Goal: Task Accomplishment & Management: Use online tool/utility

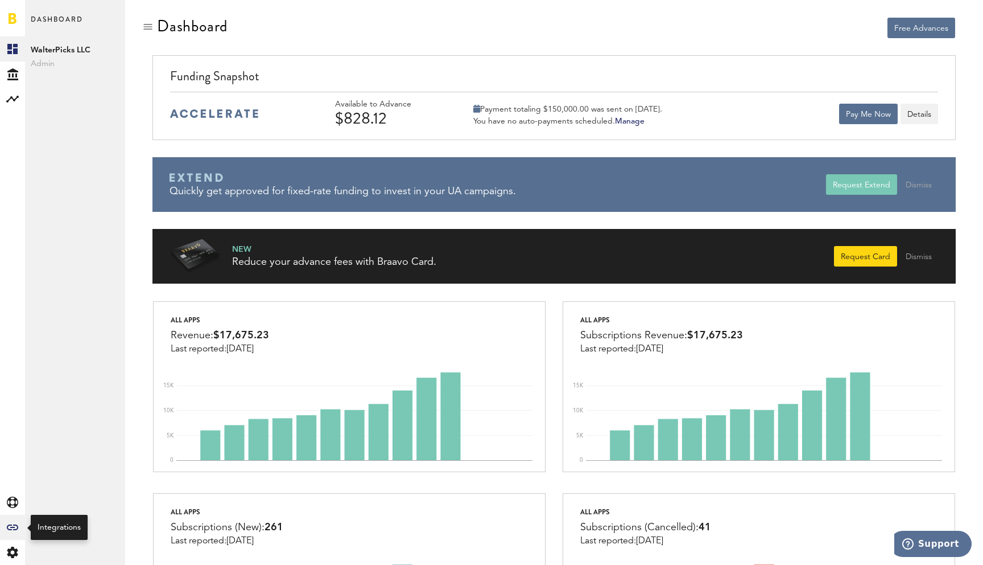
click at [15, 524] on icon "Created with Sketch." at bounding box center [12, 527] width 11 height 6
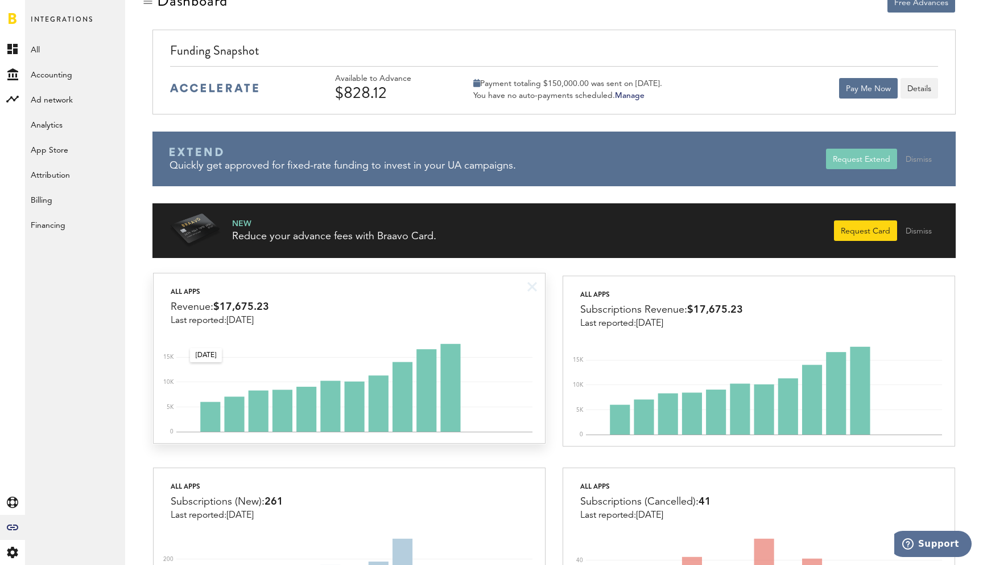
scroll to position [28, 0]
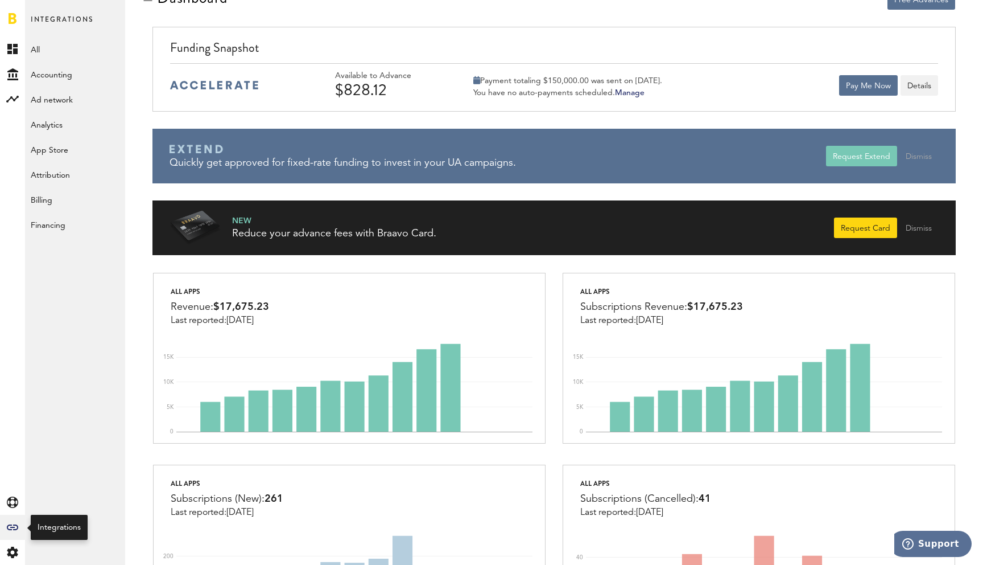
click at [6, 529] on div "Created with Sketch." at bounding box center [12, 526] width 25 height 25
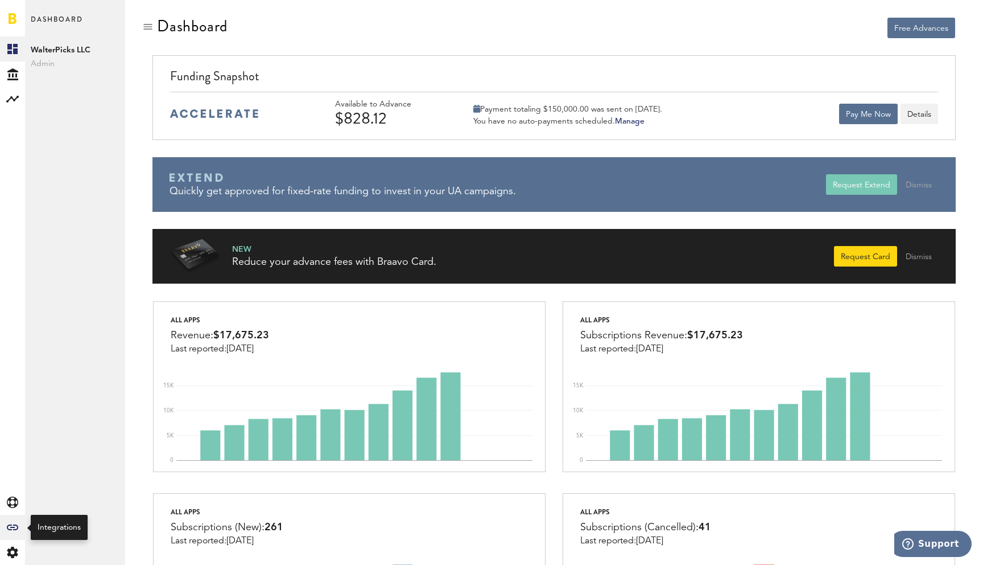
click at [18, 538] on div "Created with Sketch." at bounding box center [12, 526] width 25 height 25
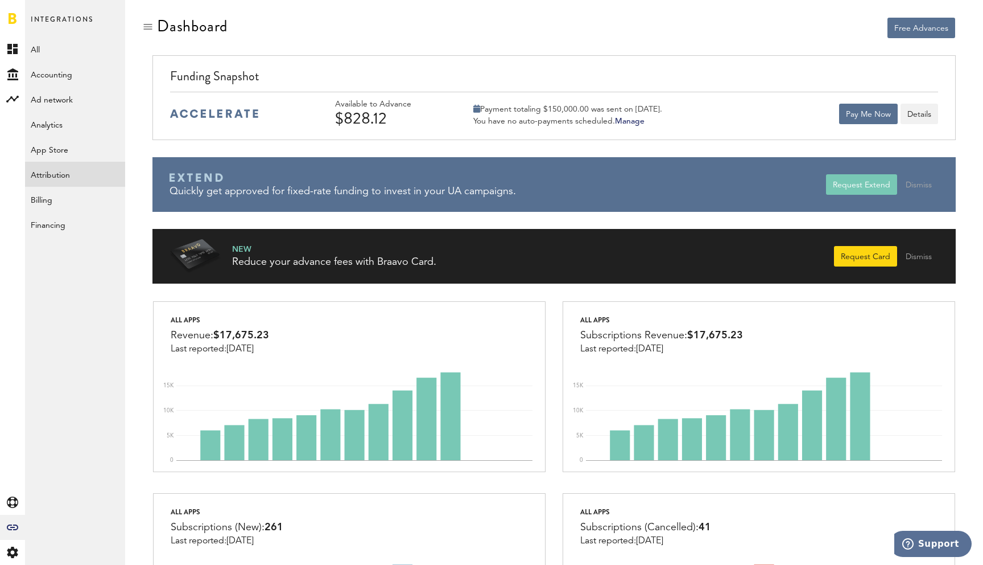
click at [57, 165] on link "Attribution" at bounding box center [75, 174] width 100 height 25
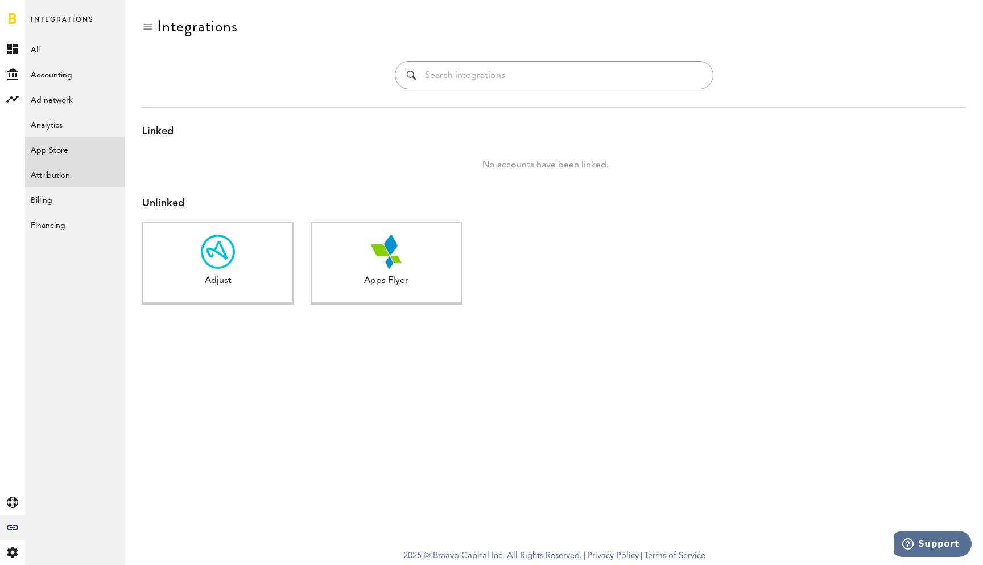
click at [57, 159] on link "App Store" at bounding box center [75, 149] width 100 height 25
click at [211, 244] on img at bounding box center [218, 251] width 34 height 34
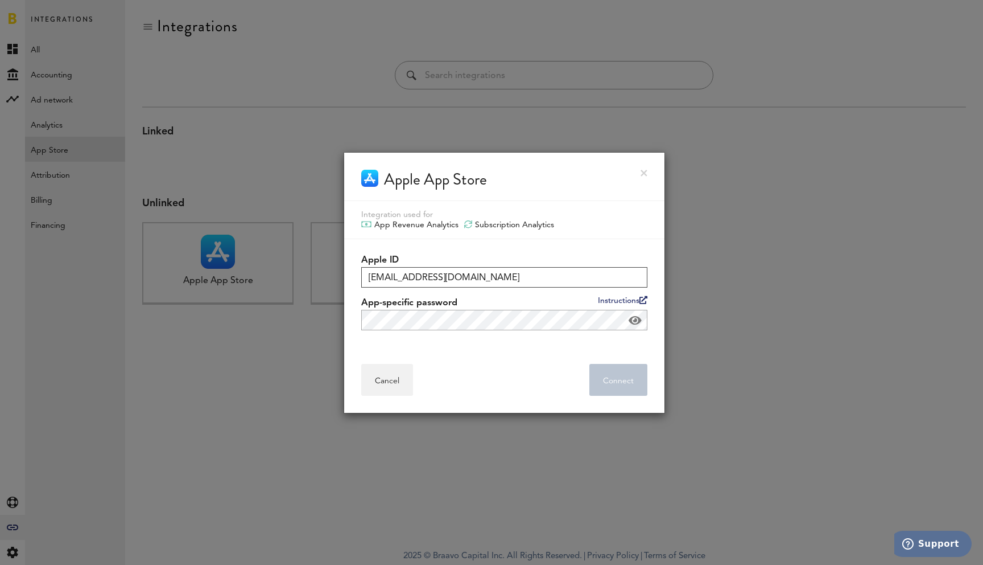
click at [429, 277] on input "walterpicks.ai@gmail.com" at bounding box center [504, 277] width 286 height 20
click at [616, 300] on link "Instructions" at bounding box center [623, 300] width 50 height 9
click at [604, 297] on link "Instructions" at bounding box center [623, 300] width 50 height 9
click at [469, 281] on input "walterpicks.ai@gmail.com" at bounding box center [504, 277] width 286 height 20
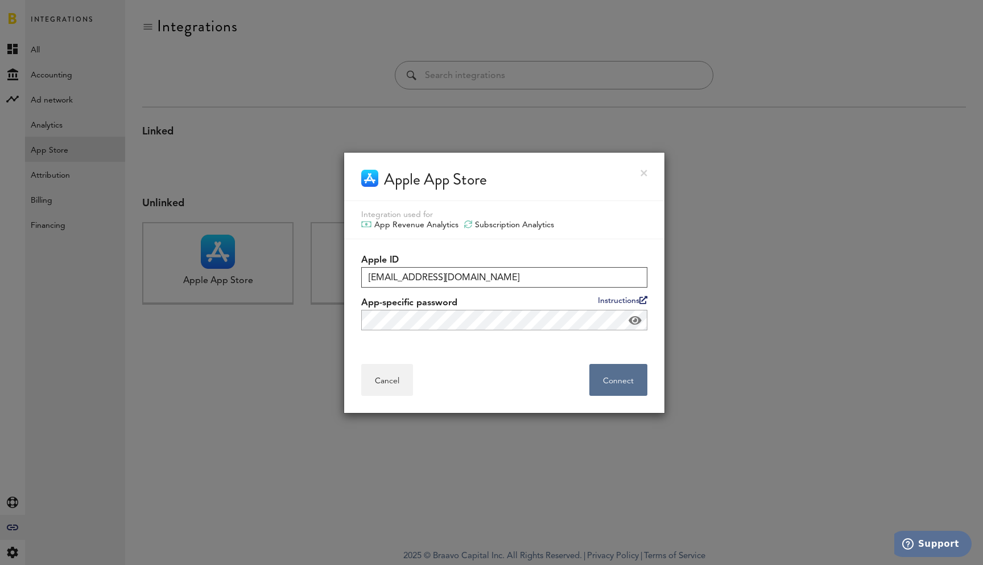
click at [469, 281] on input "walterpicks.ai@gmail.com" at bounding box center [504, 277] width 286 height 20
type input "samfact2@yahoo.com"
click at [620, 385] on button "Connect . . ." at bounding box center [619, 380] width 58 height 32
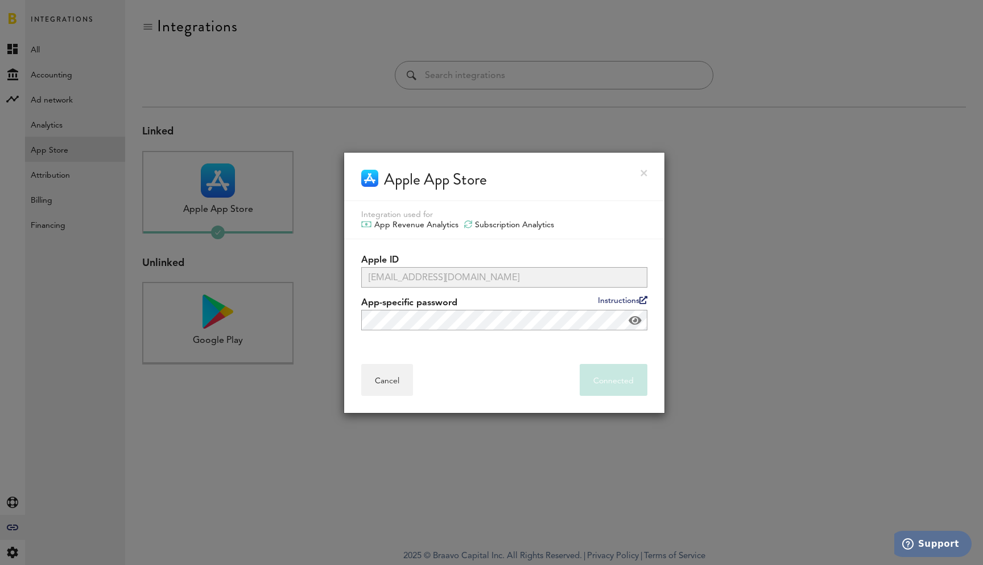
click at [641, 171] on link at bounding box center [644, 173] width 7 height 7
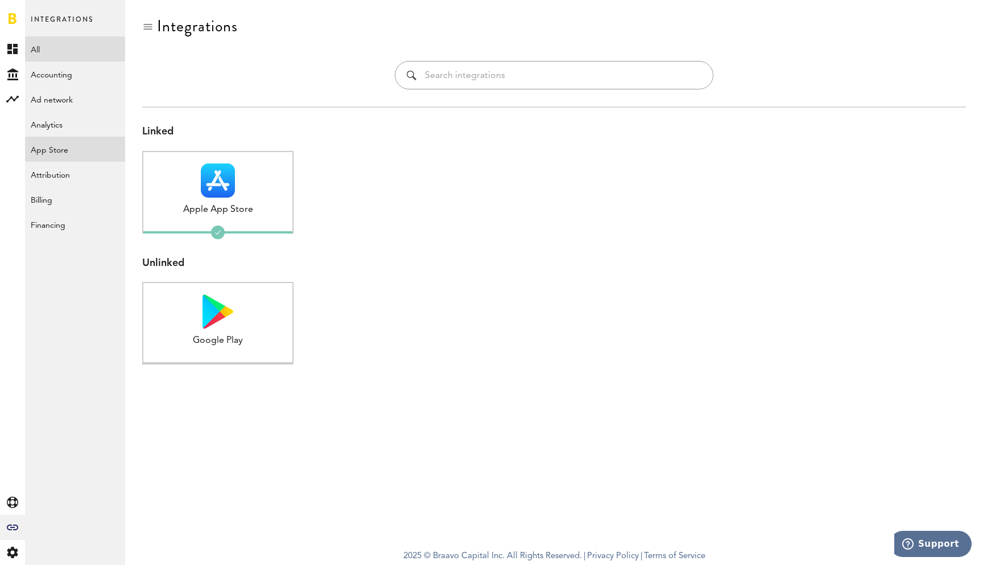
click at [65, 52] on link "All" at bounding box center [75, 48] width 100 height 25
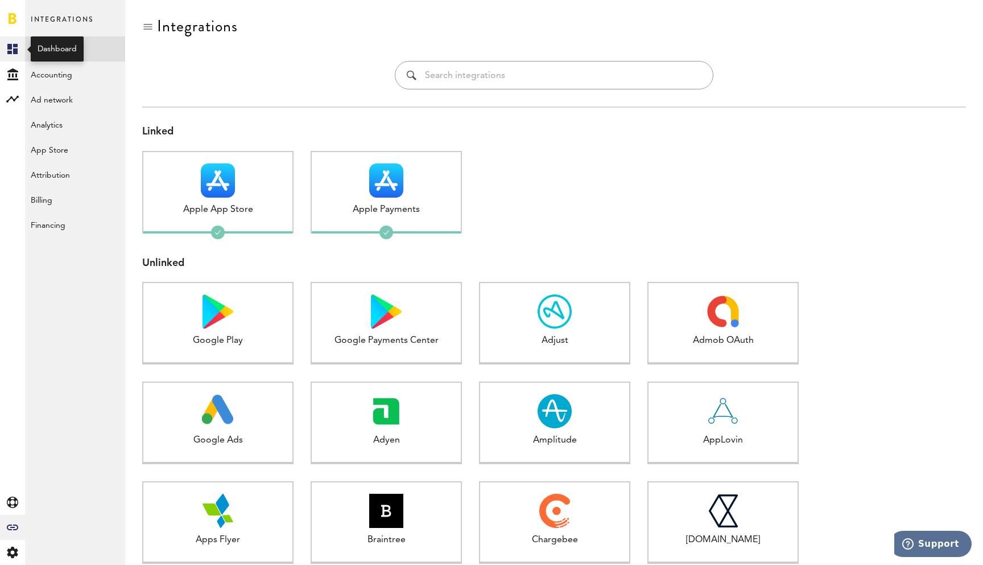
click at [11, 46] on icon at bounding box center [12, 49] width 10 height 10
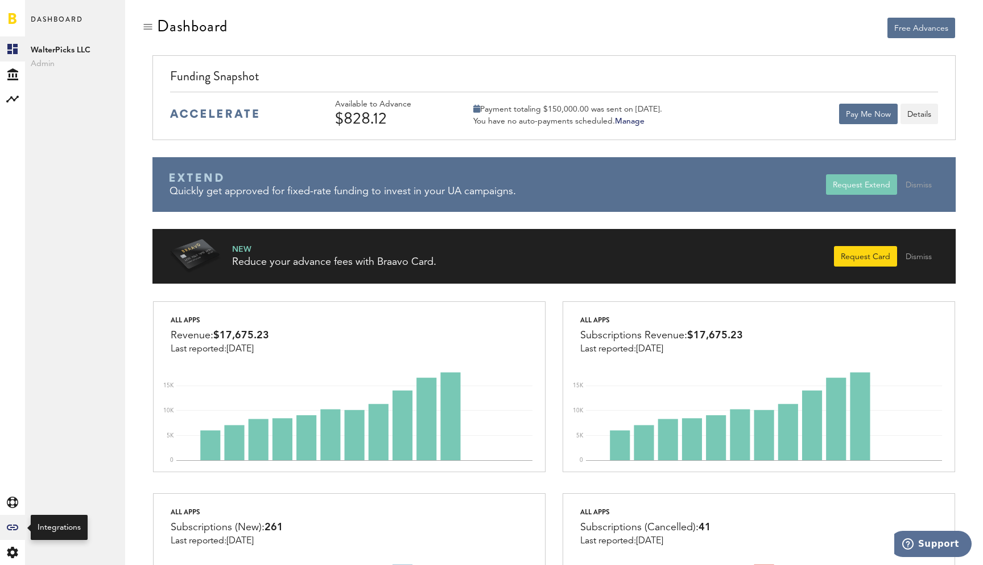
click at [15, 524] on icon "Created with Sketch." at bounding box center [12, 527] width 11 height 6
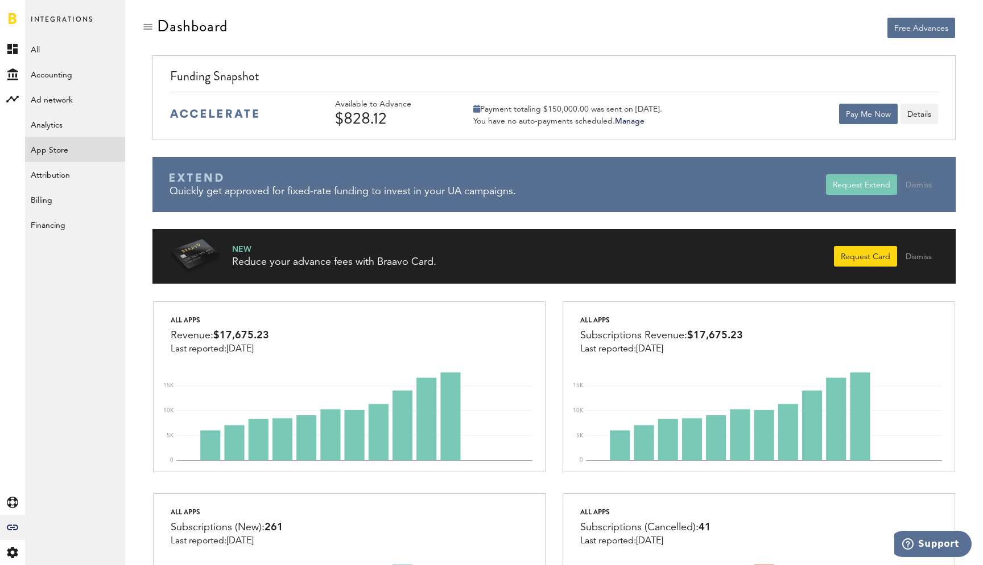
click at [84, 153] on link "App Store" at bounding box center [75, 149] width 100 height 25
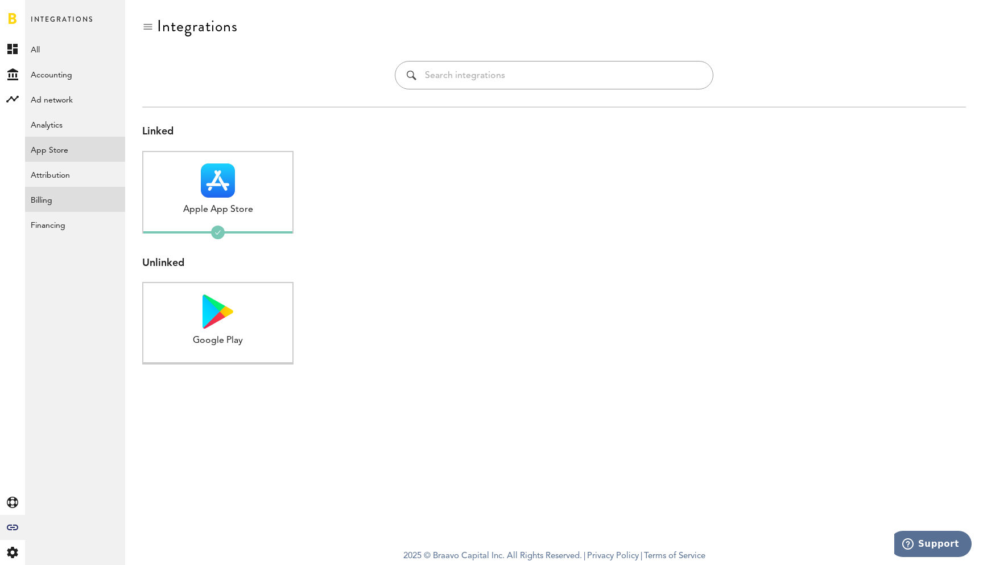
click at [73, 199] on link "Billing" at bounding box center [75, 199] width 100 height 25
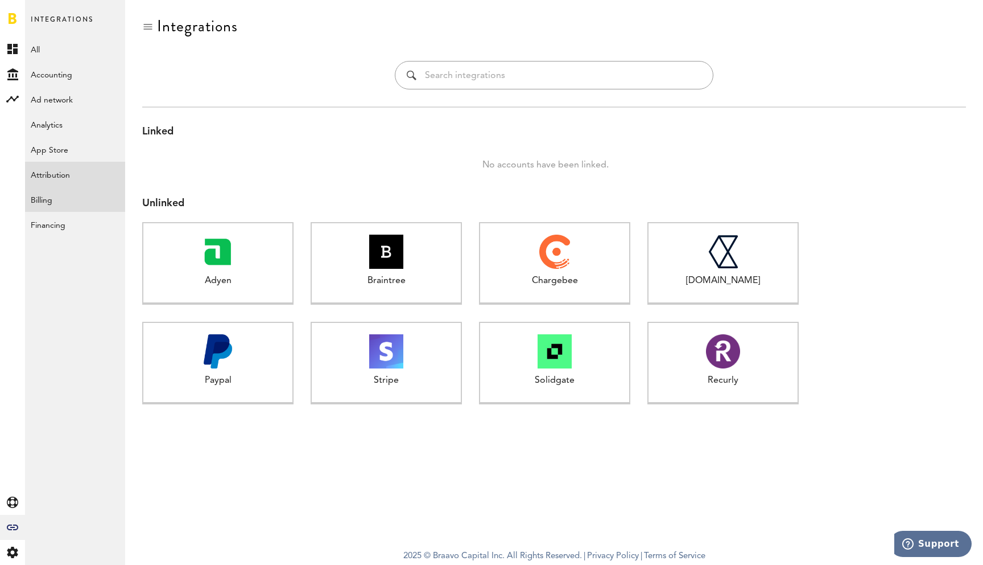
click at [72, 170] on link "Attribution" at bounding box center [75, 174] width 100 height 25
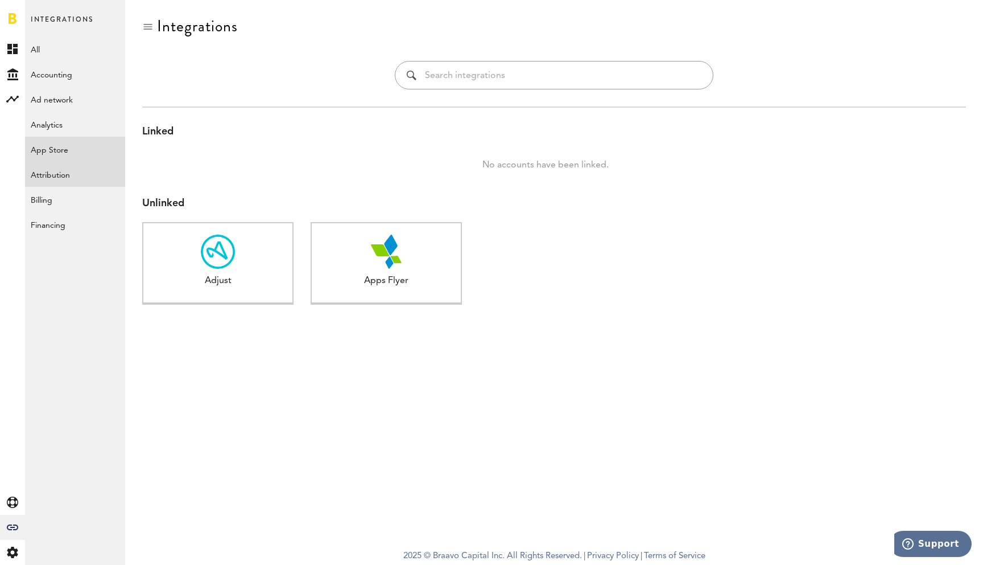
click at [72, 147] on link "App Store" at bounding box center [75, 149] width 100 height 25
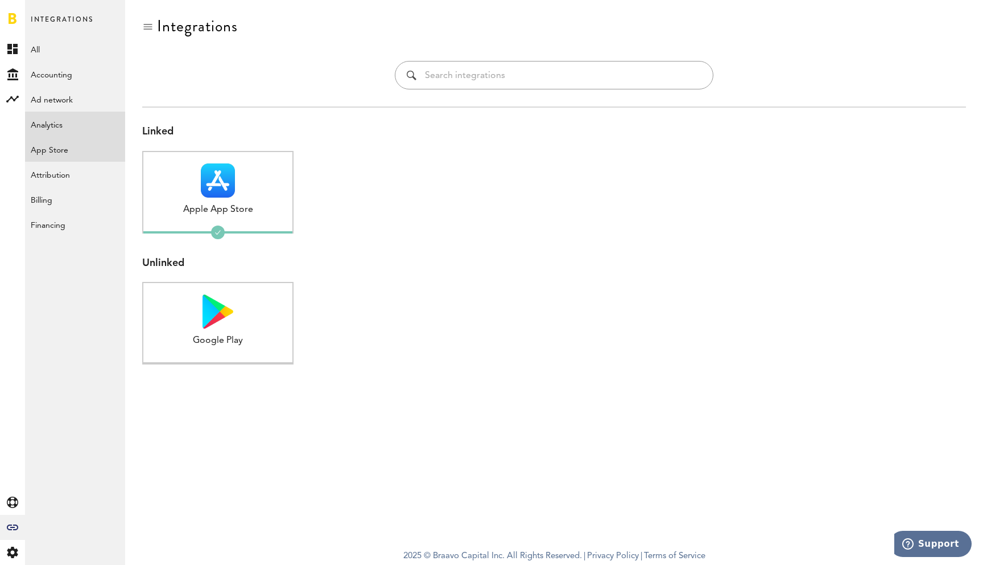
click at [69, 114] on link "Analytics" at bounding box center [75, 124] width 100 height 25
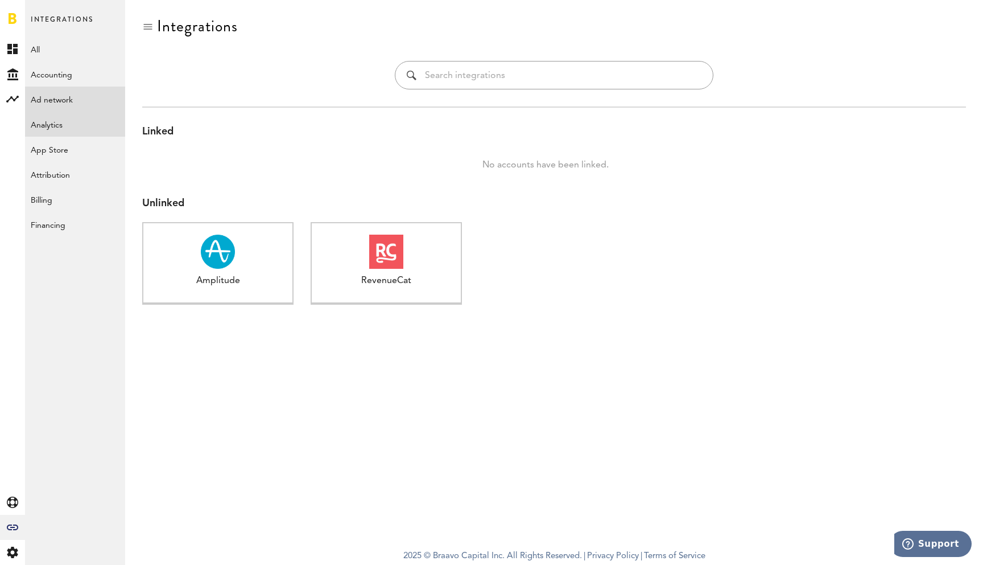
click at [69, 97] on link "Ad network" at bounding box center [75, 98] width 100 height 25
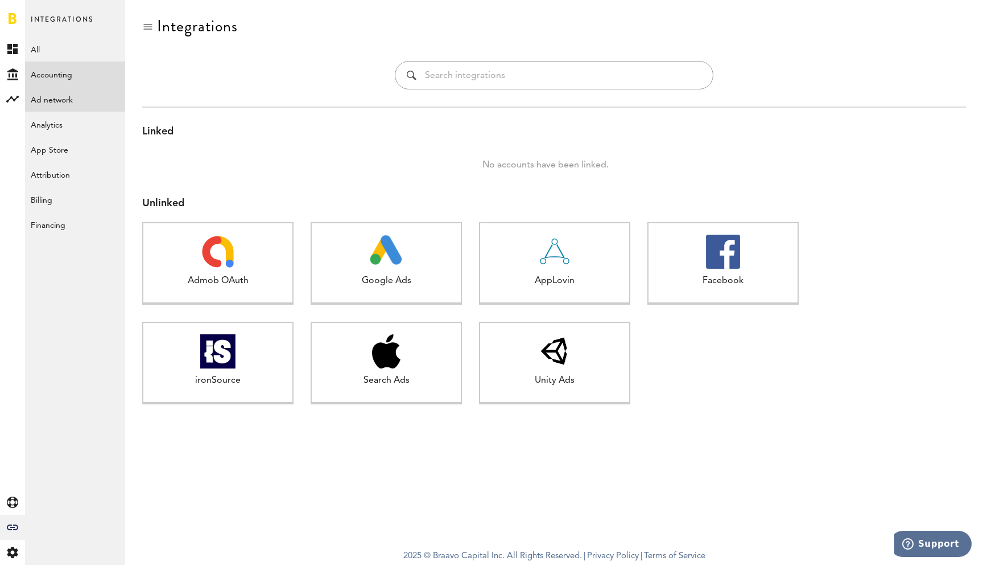
click at [72, 64] on link "Accounting" at bounding box center [75, 73] width 100 height 25
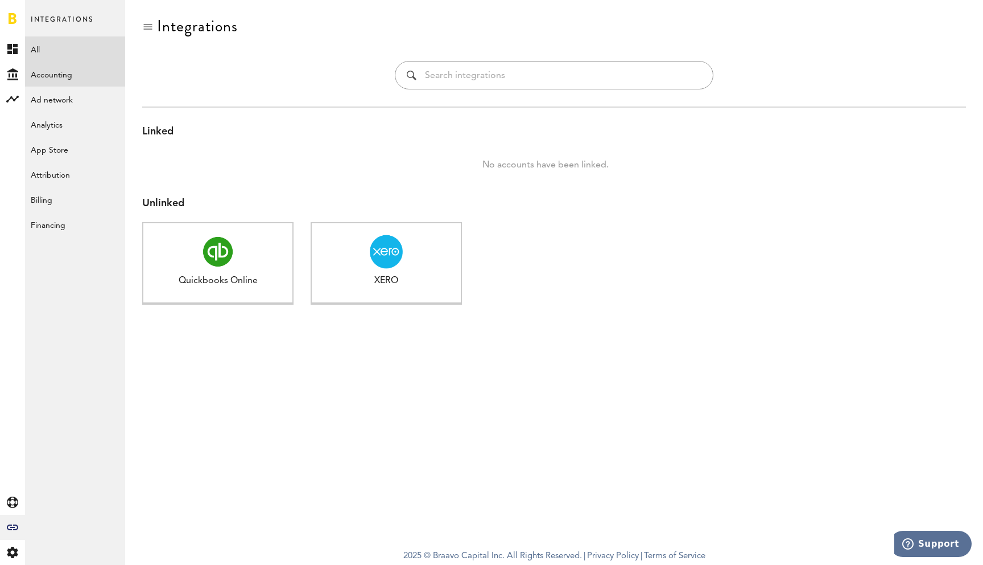
click at [71, 47] on link "All" at bounding box center [75, 48] width 100 height 25
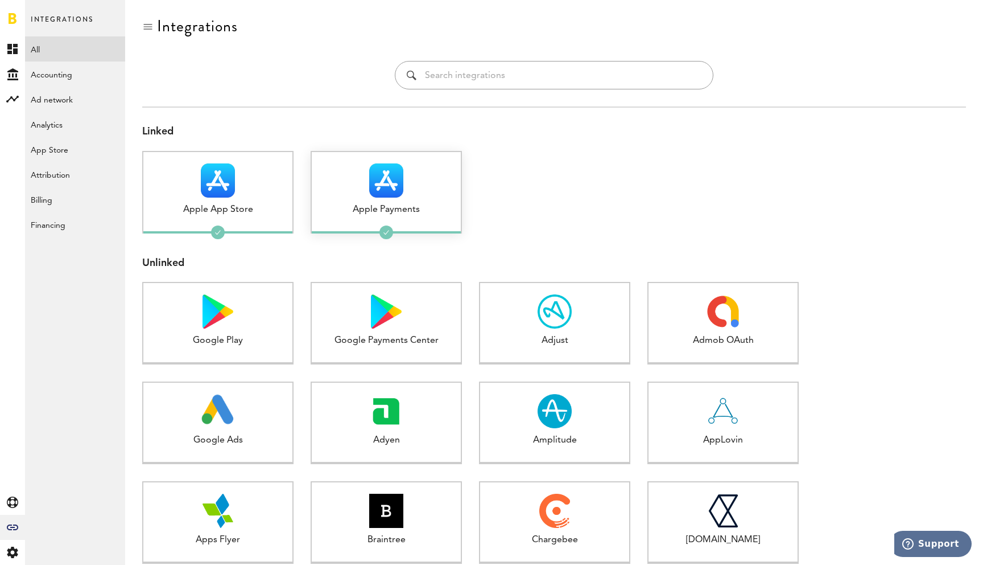
click at [390, 174] on img at bounding box center [386, 180] width 34 height 34
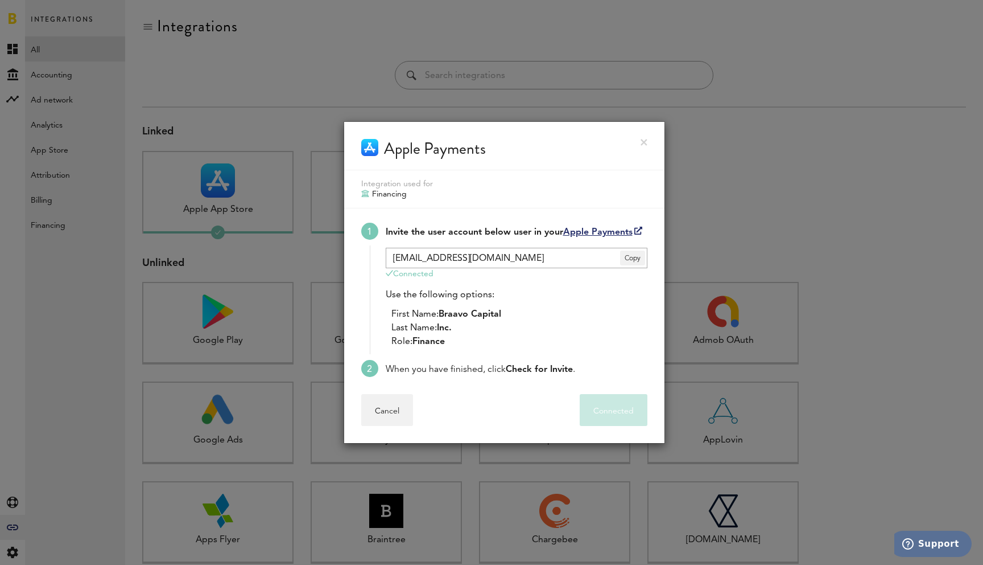
click at [644, 141] on link at bounding box center [644, 142] width 7 height 7
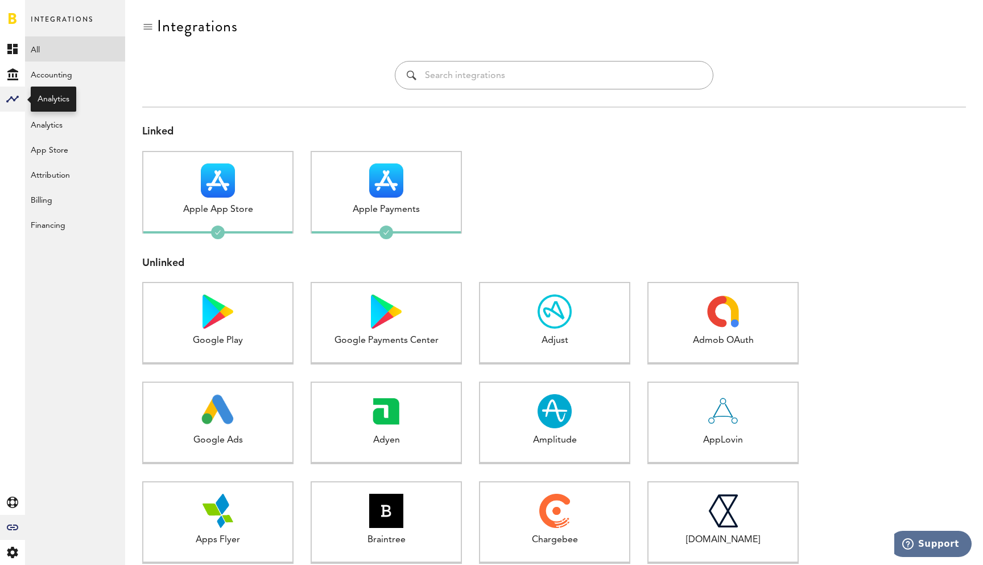
click at [13, 89] on div at bounding box center [12, 98] width 25 height 25
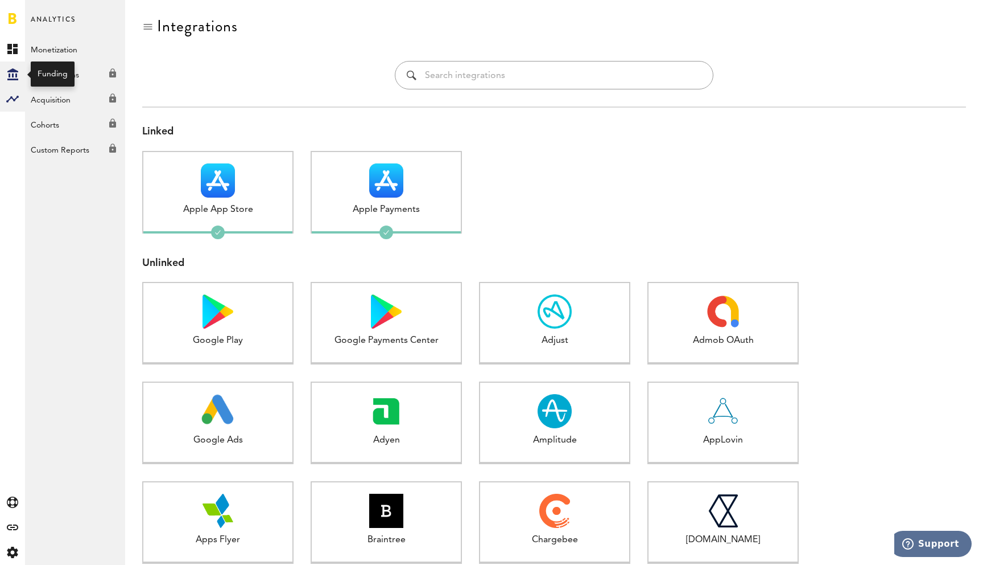
click at [10, 61] on div "Created with Sketch." at bounding box center [12, 73] width 25 height 25
click at [10, 50] on rect at bounding box center [13, 49] width 14 height 14
